Goal: Transaction & Acquisition: Subscribe to service/newsletter

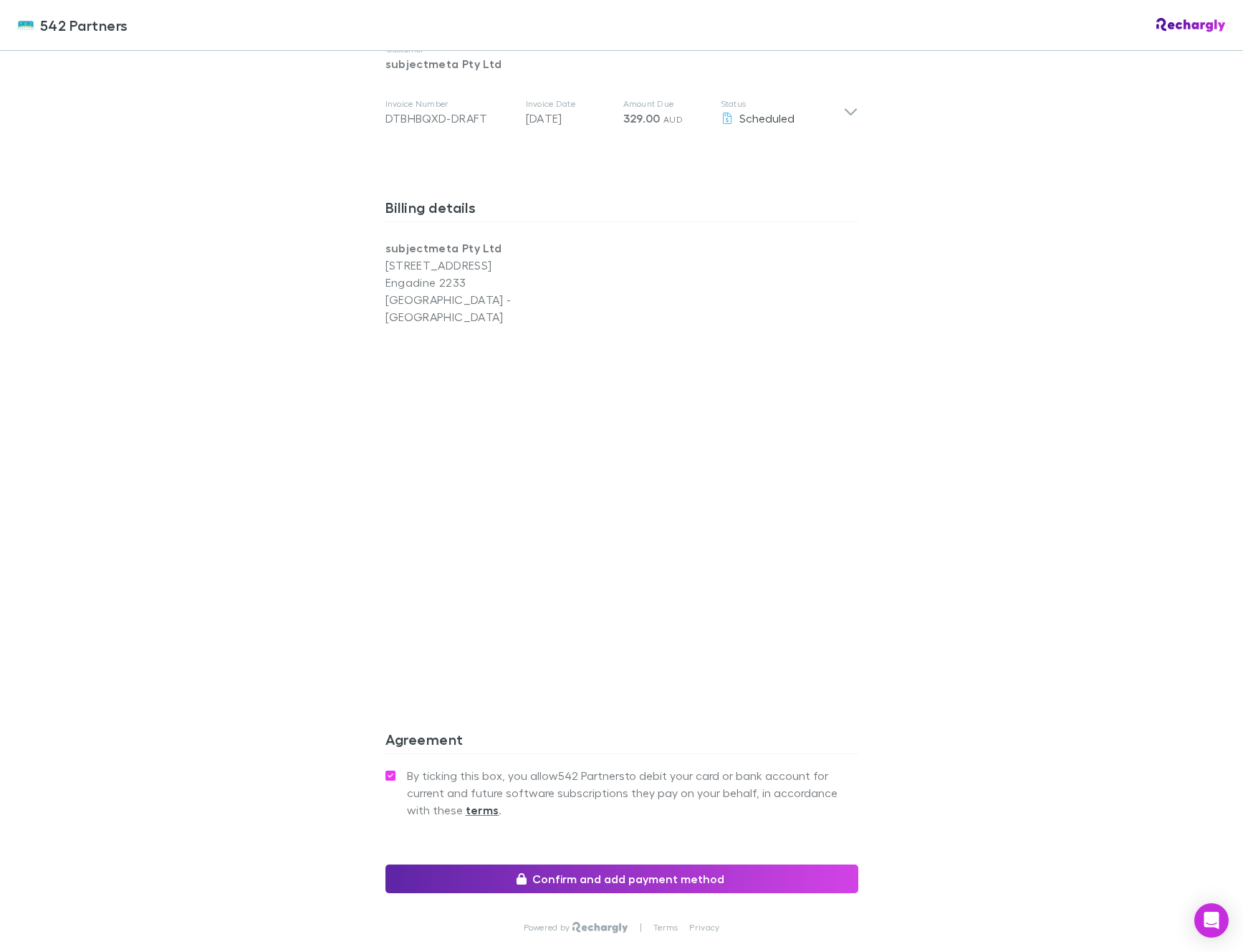
scroll to position [872, 0]
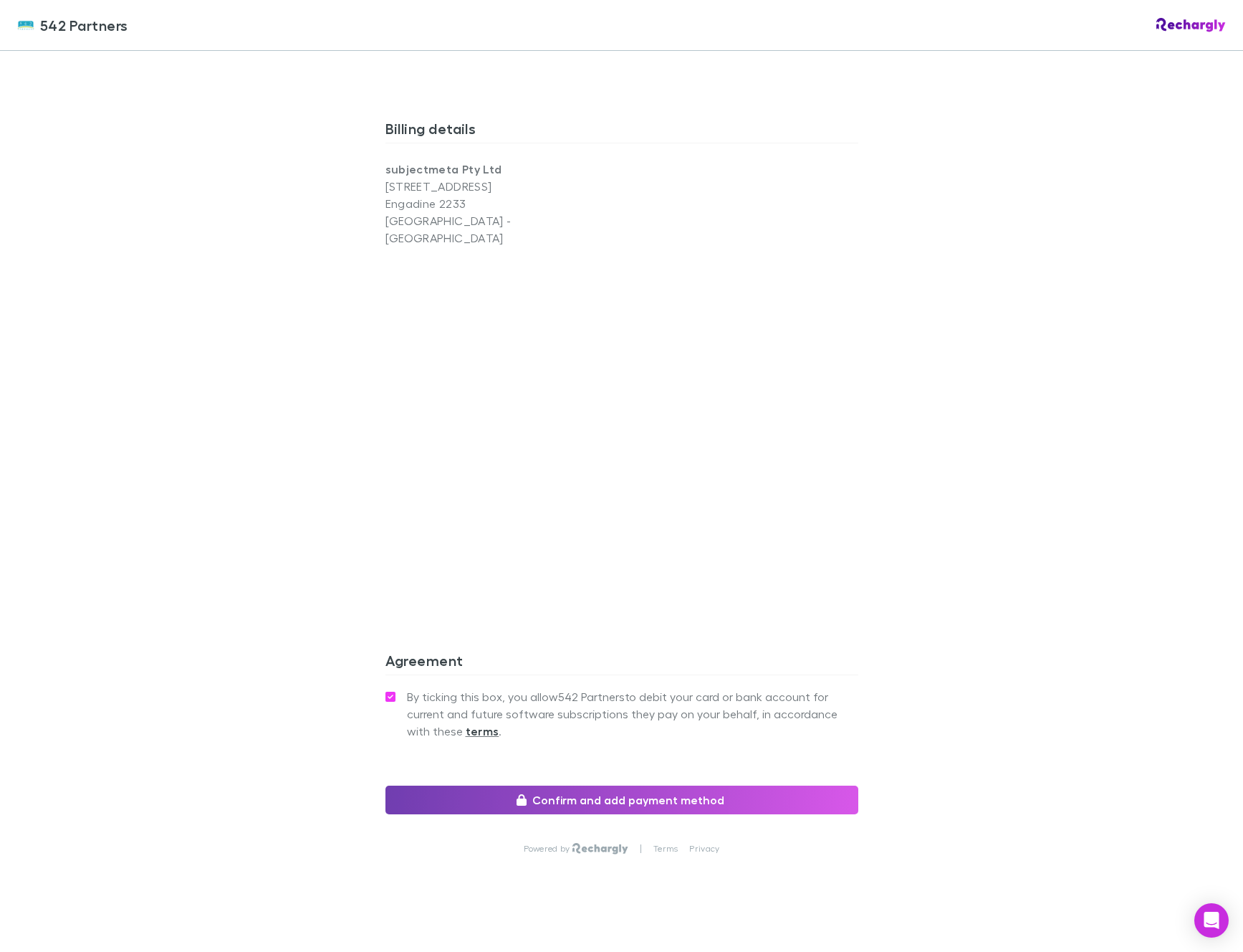
click at [678, 786] on button "Confirm and add payment method" at bounding box center [622, 800] width 473 height 28
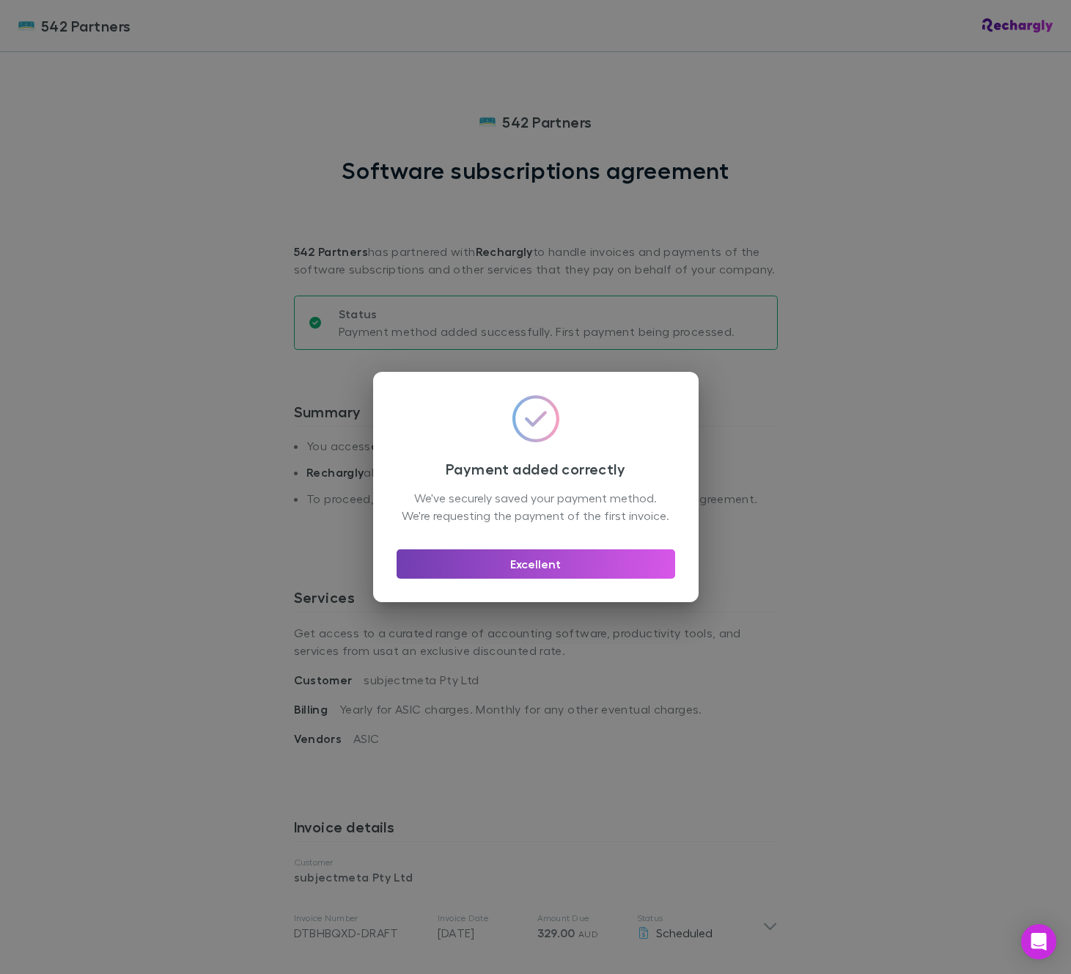
click at [528, 578] on button "Excellent" at bounding box center [536, 563] width 279 height 29
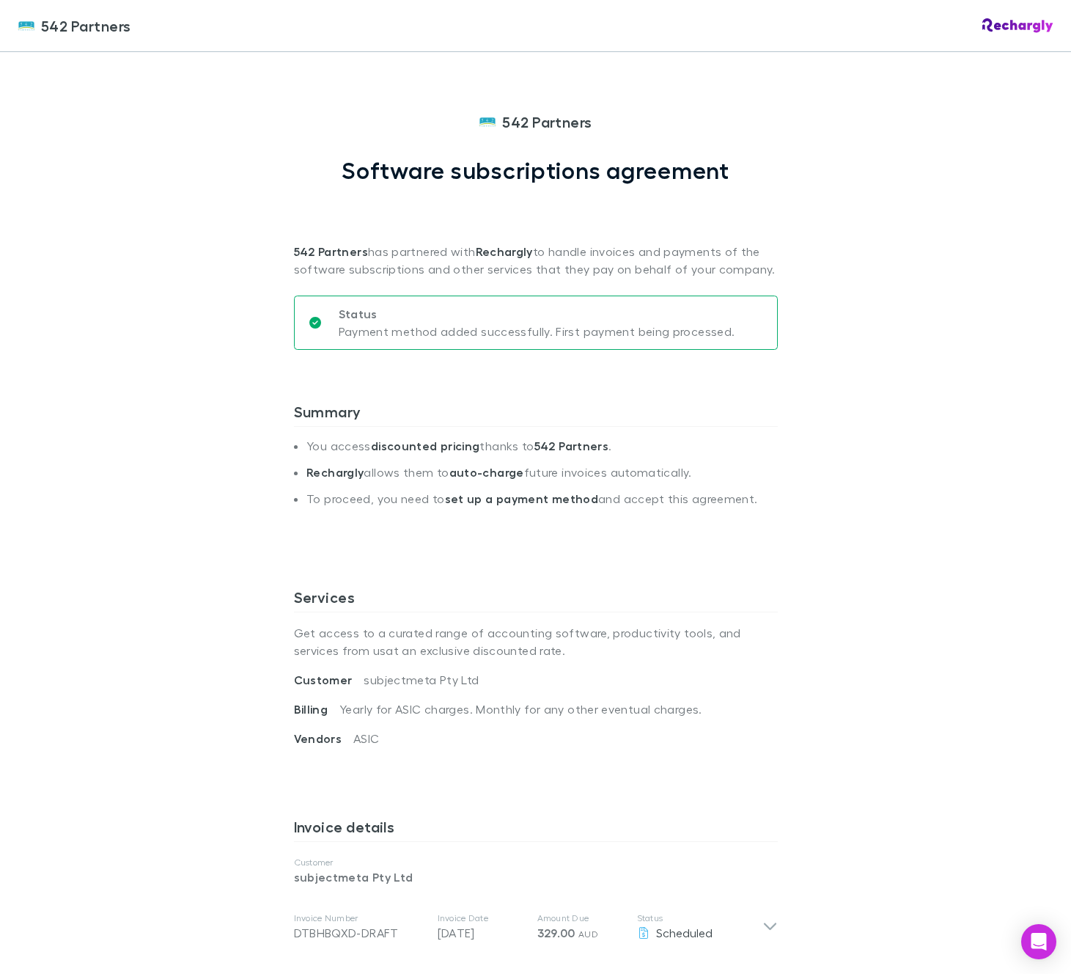
click at [1011, 26] on img at bounding box center [1018, 25] width 71 height 15
click at [113, 33] on span "542 Partners" at bounding box center [86, 26] width 90 height 22
